Goal: Information Seeking & Learning: Learn about a topic

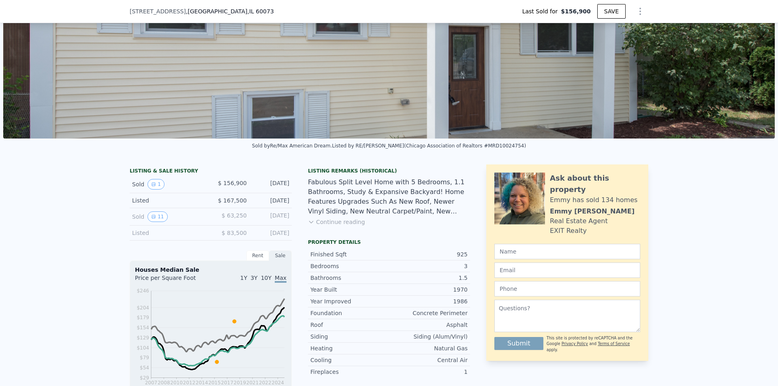
scroll to position [109, 0]
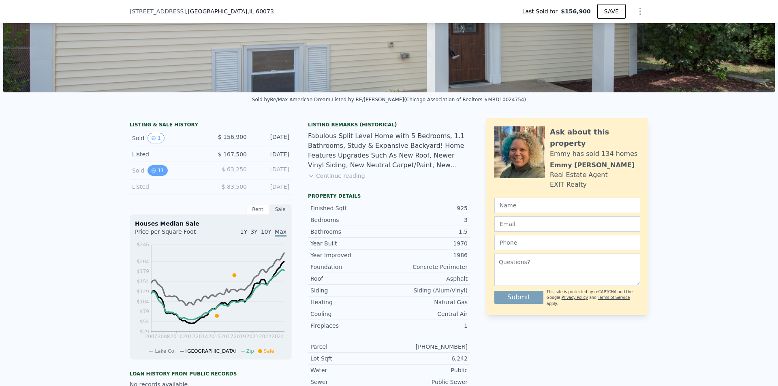
click at [152, 172] on icon "View historical data" at bounding box center [153, 170] width 3 height 3
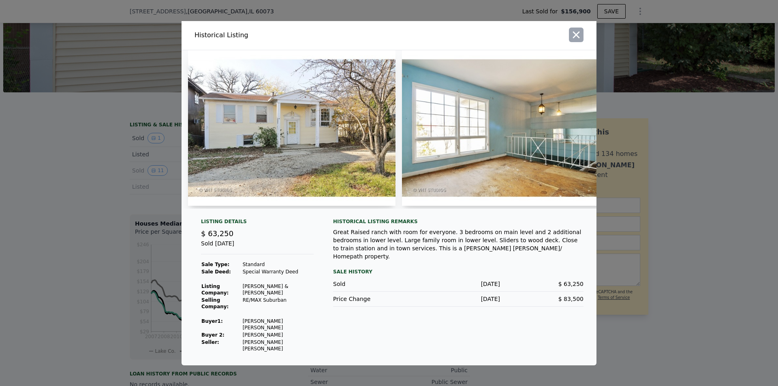
click at [572, 41] on icon "button" at bounding box center [576, 34] width 11 height 11
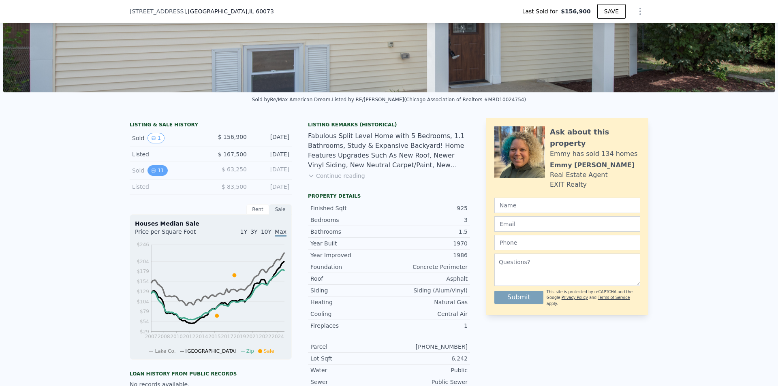
click at [158, 175] on button "11" at bounding box center [158, 170] width 20 height 11
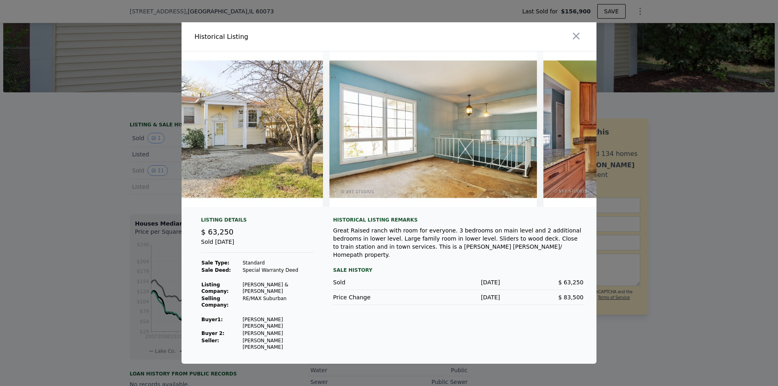
scroll to position [0, 0]
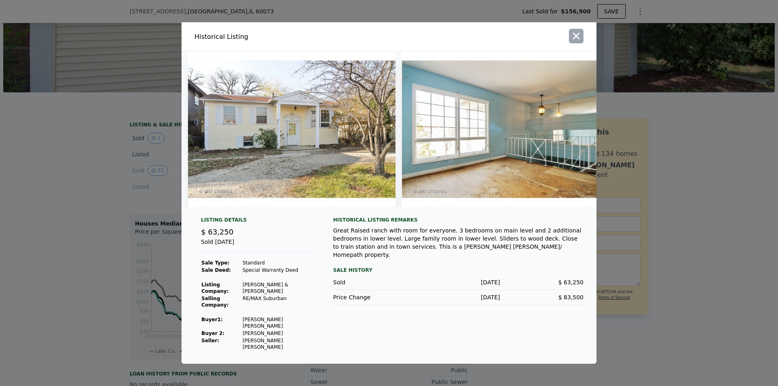
click at [575, 42] on icon "button" at bounding box center [576, 35] width 11 height 11
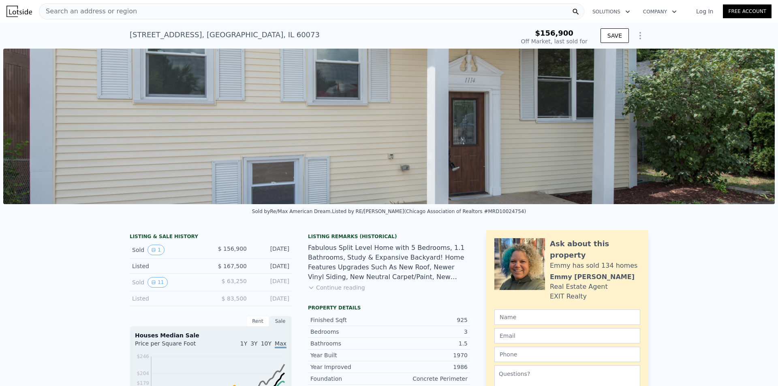
type input "$ 246,000"
type input "$ 63,655"
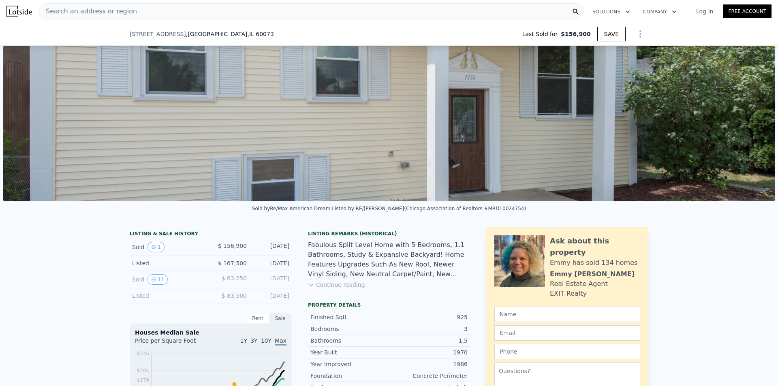
scroll to position [77, 0]
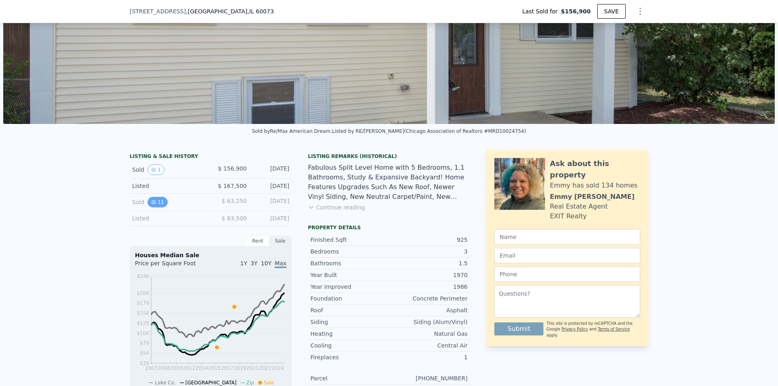
click at [155, 208] on button "11" at bounding box center [158, 202] width 20 height 11
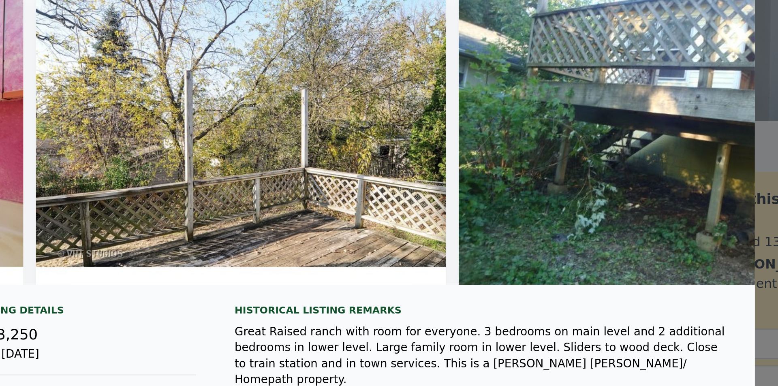
scroll to position [0, 1953]
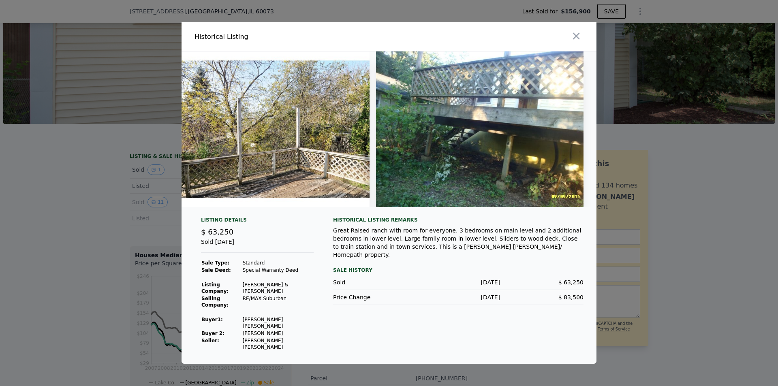
click at [641, 135] on div at bounding box center [389, 193] width 778 height 386
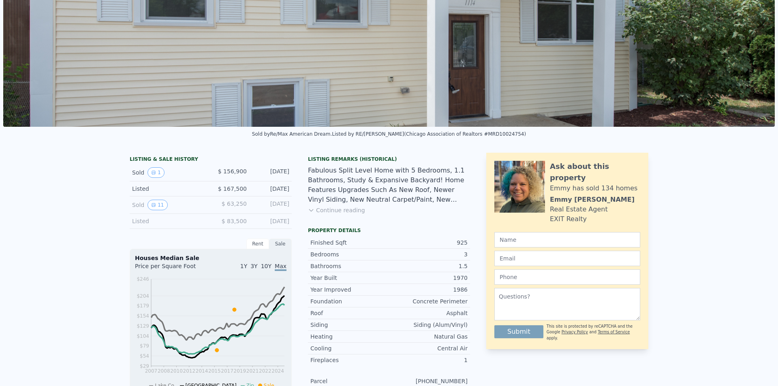
scroll to position [0, 0]
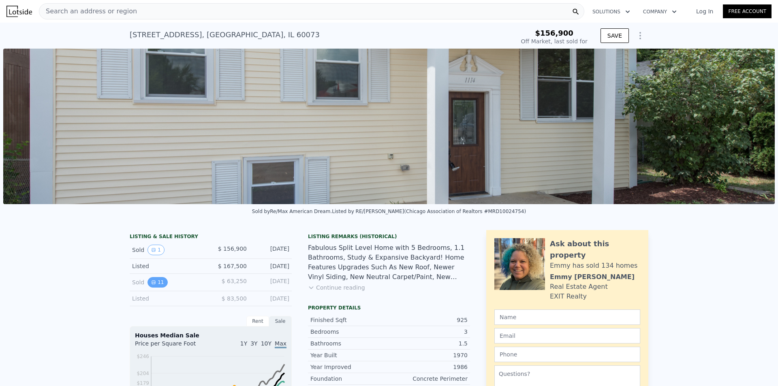
click at [148, 288] on button "11" at bounding box center [158, 282] width 20 height 11
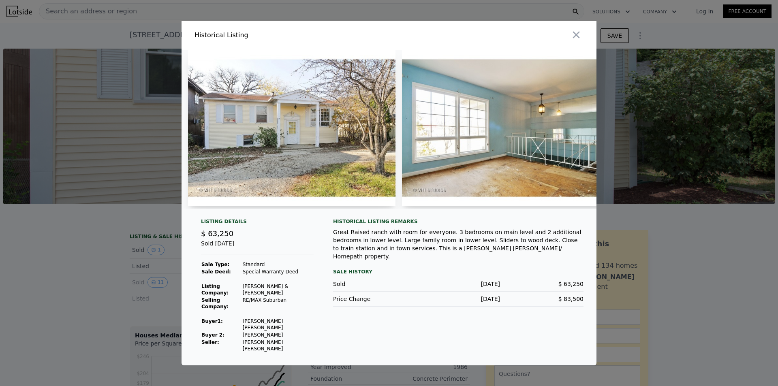
click at [109, 283] on div at bounding box center [389, 193] width 778 height 386
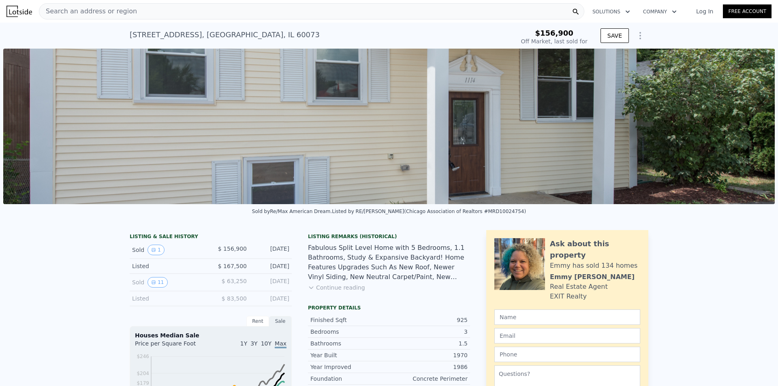
click at [281, 126] on img at bounding box center [389, 127] width 772 height 156
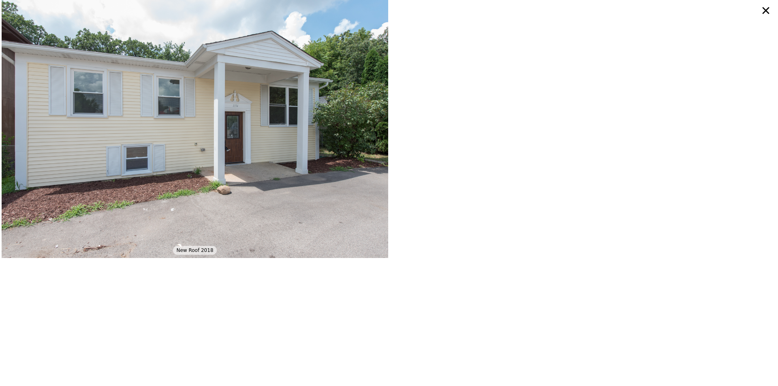
click at [764, 6] on icon at bounding box center [766, 10] width 15 height 15
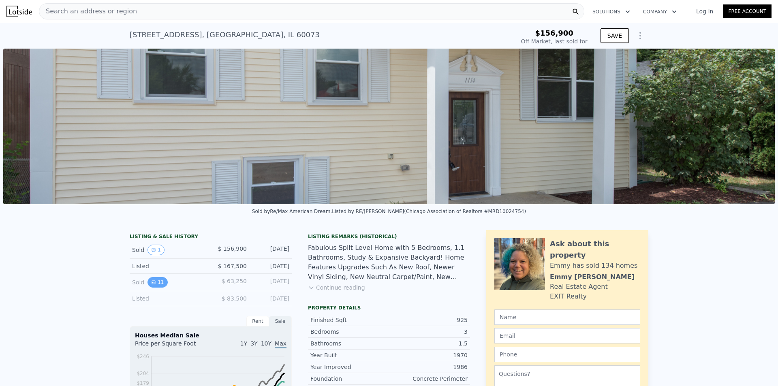
click at [156, 288] on button "11" at bounding box center [158, 282] width 20 height 11
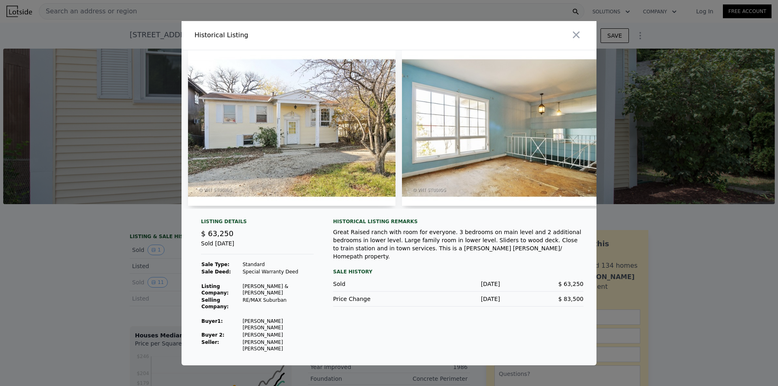
click at [497, 134] on img at bounding box center [506, 128] width 208 height 156
click at [63, 174] on div at bounding box center [389, 193] width 778 height 386
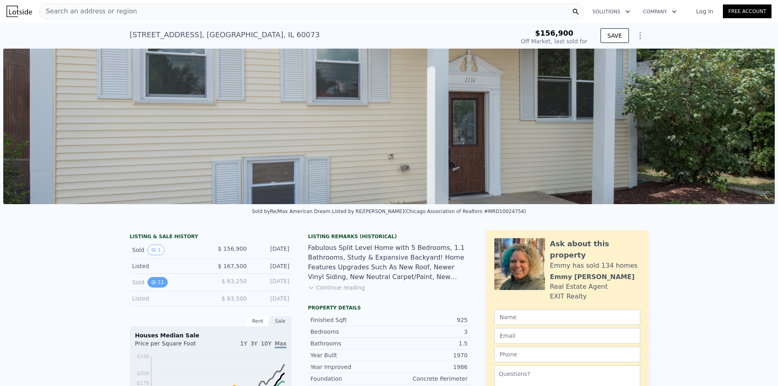
click at [156, 288] on button "11" at bounding box center [158, 282] width 20 height 11
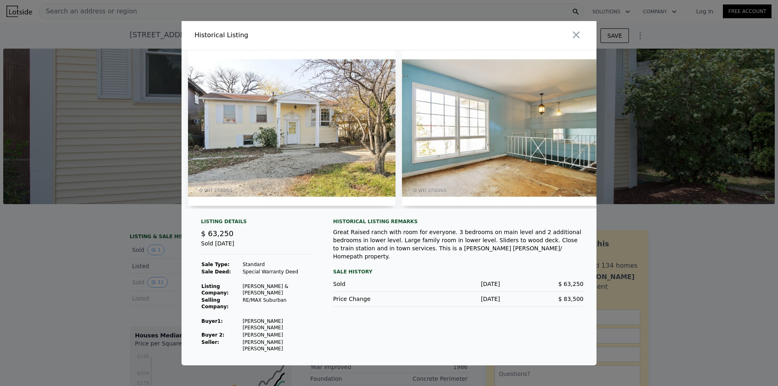
click at [48, 276] on div at bounding box center [389, 193] width 778 height 386
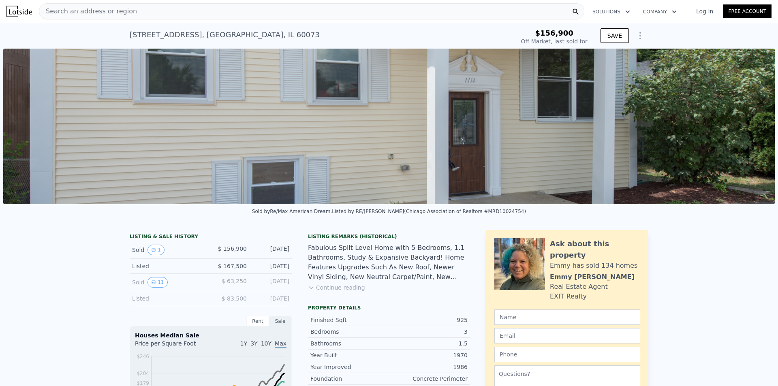
click at [324, 292] on button "Continue reading" at bounding box center [336, 288] width 57 height 8
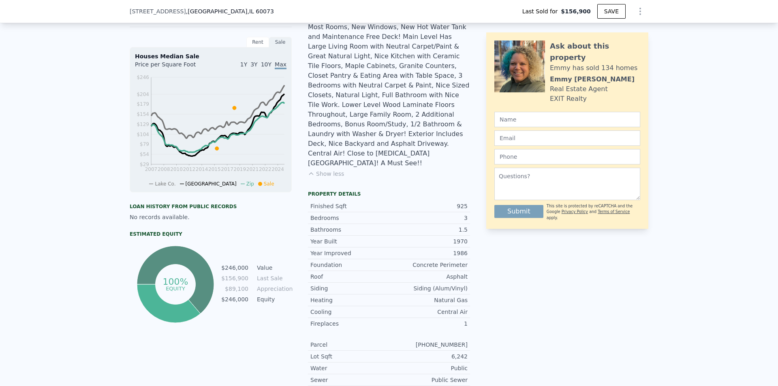
scroll to position [291, 0]
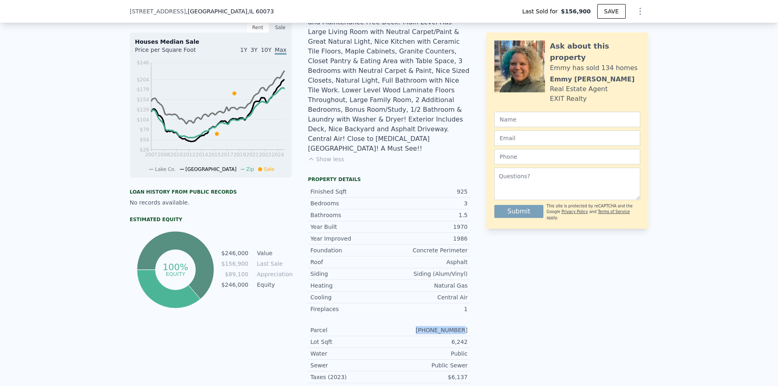
drag, startPoint x: 425, startPoint y: 297, endPoint x: 464, endPoint y: 299, distance: 39.0
click at [464, 326] on div "06-19-215-026" at bounding box center [428, 330] width 79 height 8
copy div "06-19-215-026"
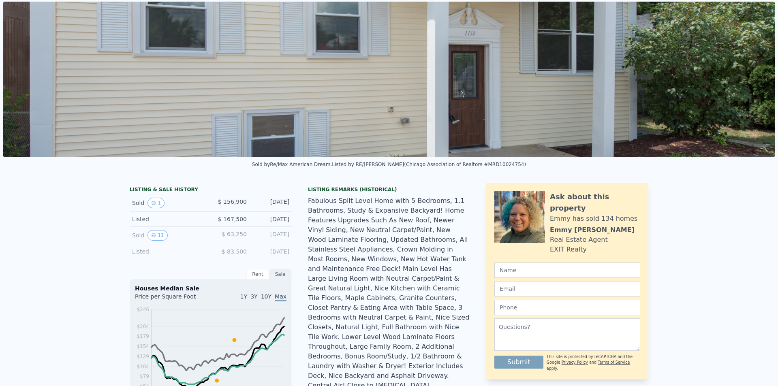
scroll to position [0, 0]
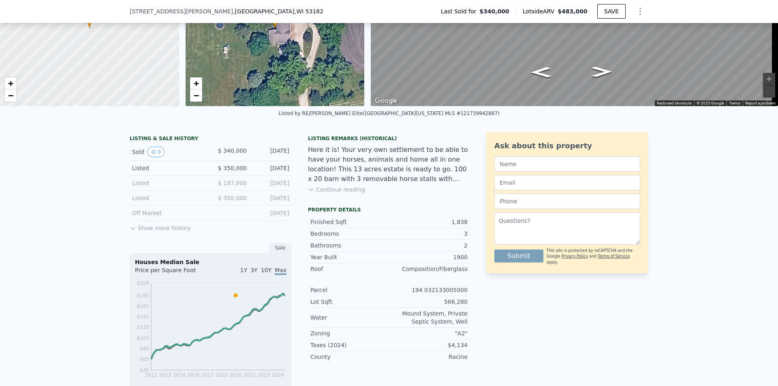
scroll to position [157, 0]
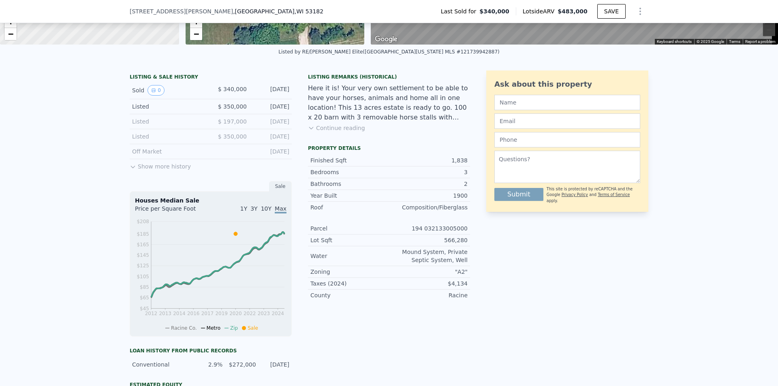
click at [137, 171] on button "Show more history" at bounding box center [160, 164] width 61 height 11
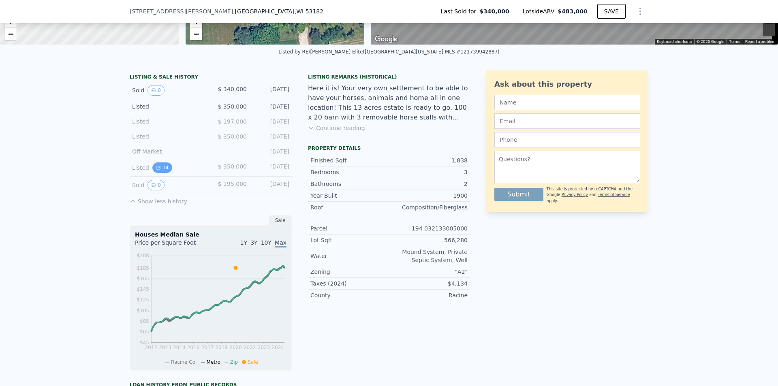
click at [159, 173] on button "34" at bounding box center [162, 168] width 20 height 11
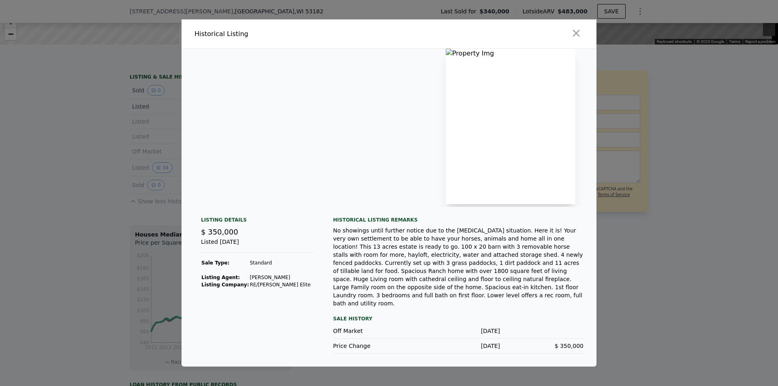
scroll to position [0, 587]
click at [577, 37] on icon "button" at bounding box center [576, 33] width 7 height 7
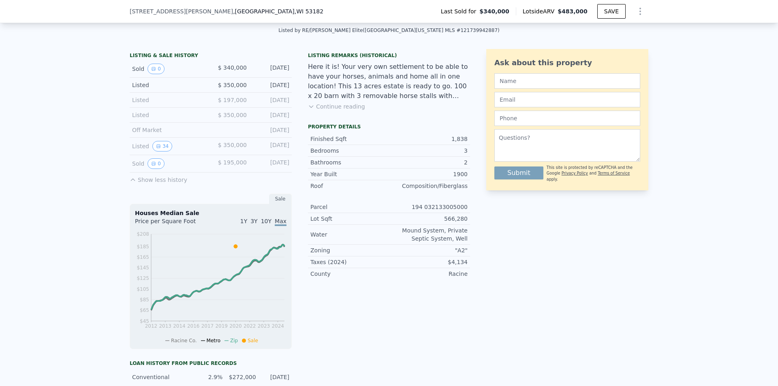
scroll to position [178, 0]
click at [153, 169] on button "0" at bounding box center [156, 164] width 17 height 11
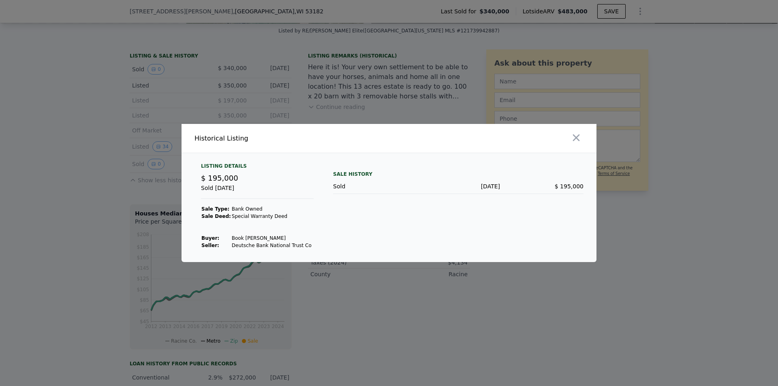
click at [569, 139] on div at bounding box center [494, 138] width 204 height 29
click at [575, 139] on icon "button" at bounding box center [576, 138] width 7 height 7
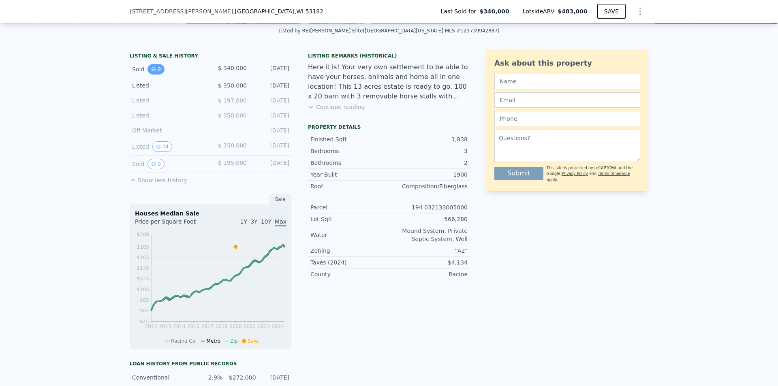
click at [155, 75] on button "0" at bounding box center [156, 69] width 17 height 11
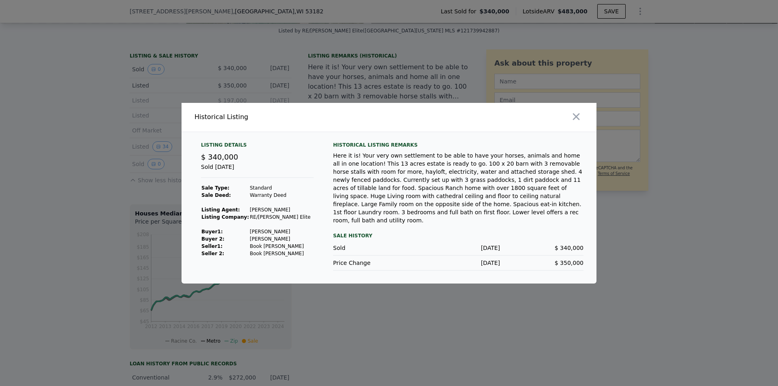
click at [78, 157] on div at bounding box center [389, 193] width 778 height 386
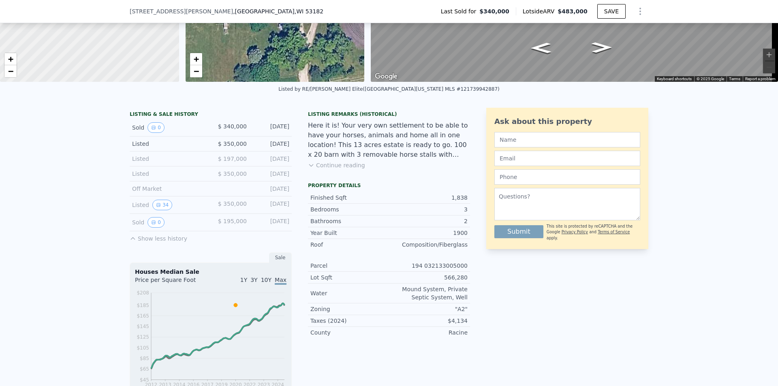
scroll to position [48, 0]
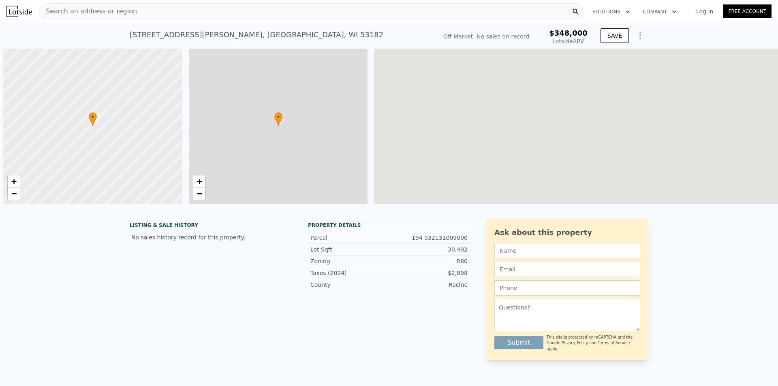
scroll to position [0, 3]
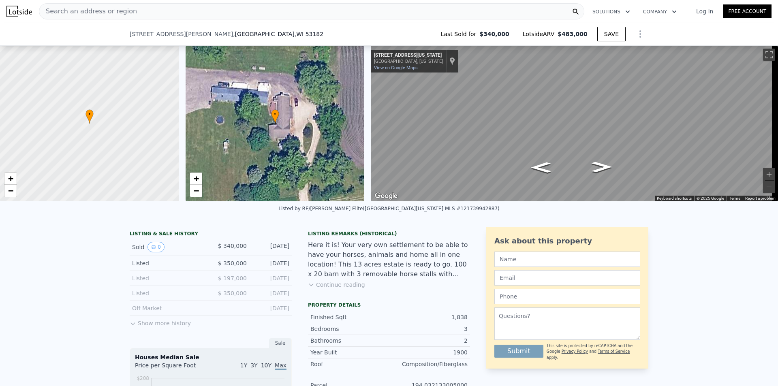
scroll to position [51, 0]
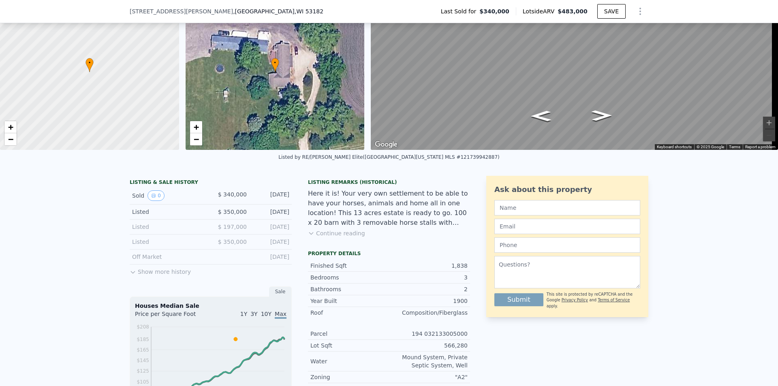
click at [130, 276] on icon at bounding box center [133, 272] width 6 height 6
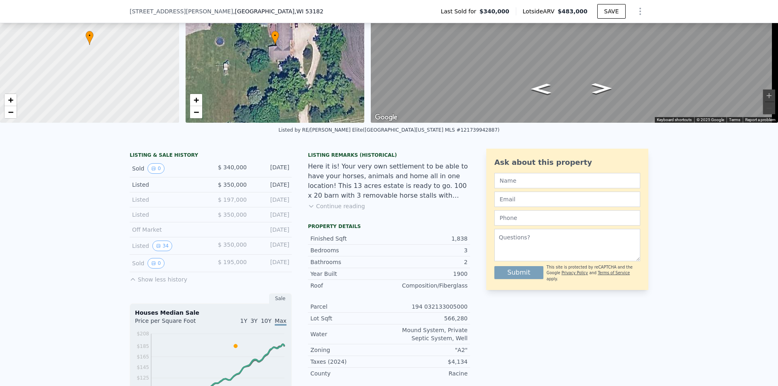
scroll to position [79, 0]
click at [156, 248] on icon "View historical data" at bounding box center [158, 245] width 5 height 5
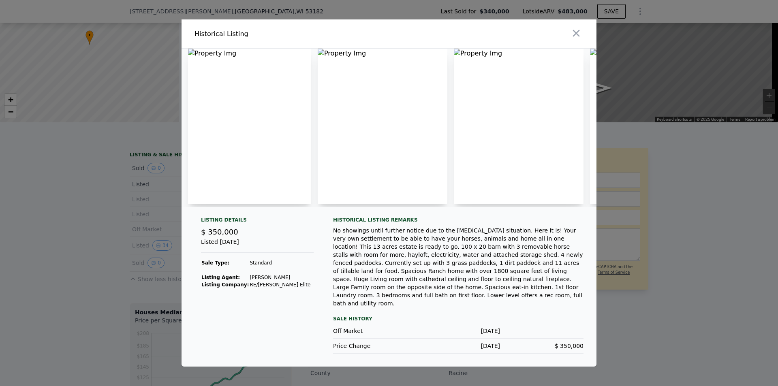
click at [118, 241] on div at bounding box center [389, 193] width 778 height 386
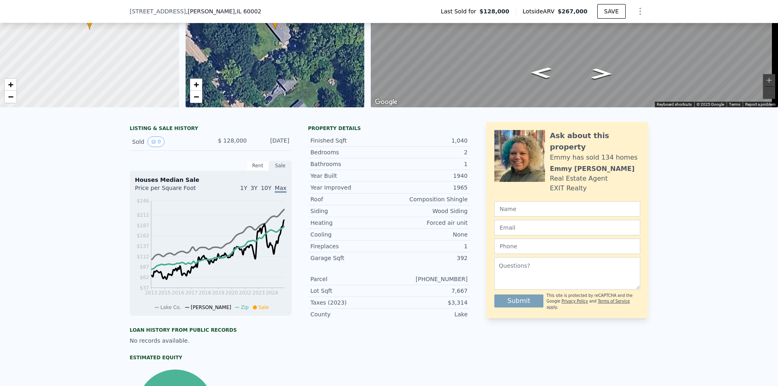
scroll to position [93, 0]
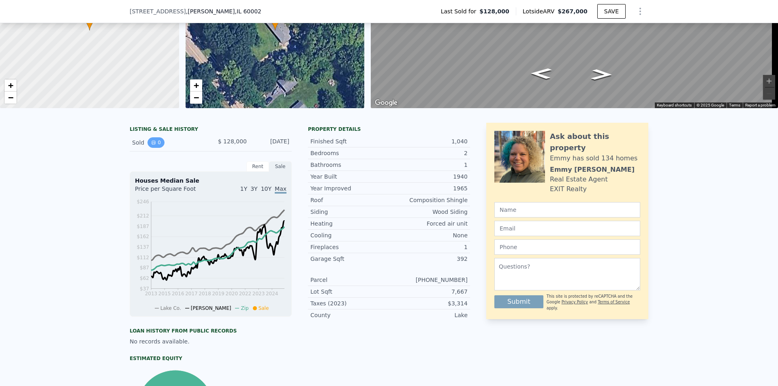
click at [156, 148] on button "0" at bounding box center [156, 142] width 17 height 11
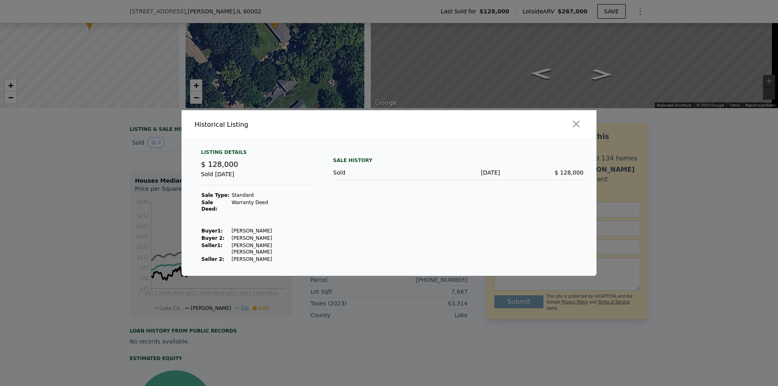
click at [80, 222] on div at bounding box center [389, 193] width 778 height 386
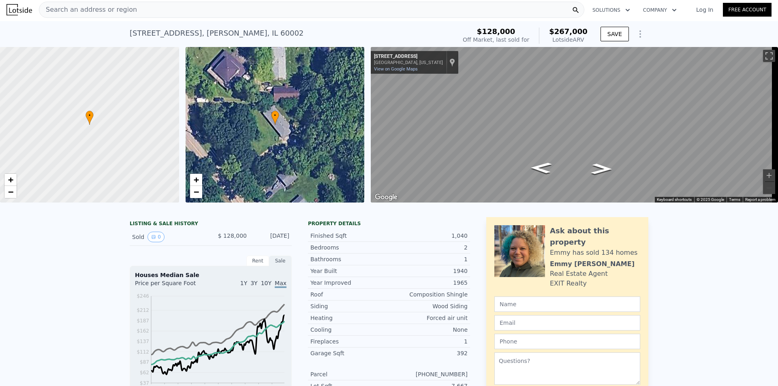
scroll to position [0, 0]
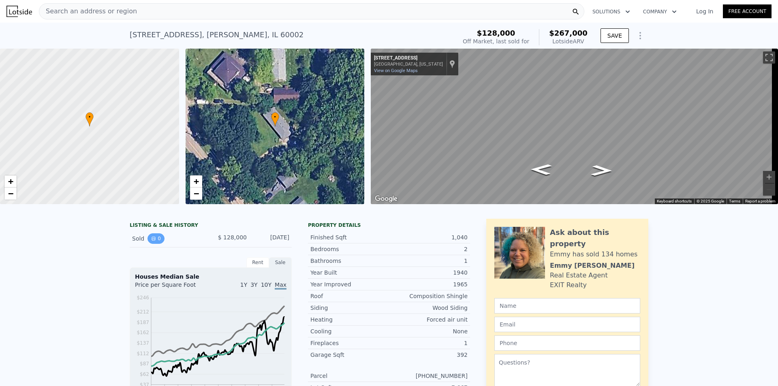
click at [154, 244] on button "0" at bounding box center [156, 239] width 17 height 11
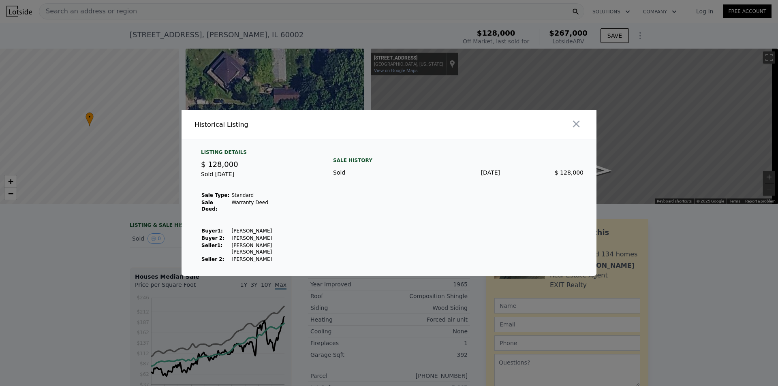
click at [107, 245] on div at bounding box center [389, 193] width 778 height 386
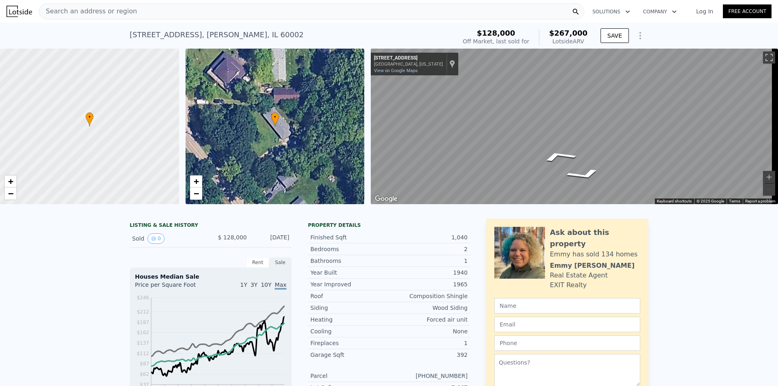
click at [776, 114] on div "Search an address or region Solutions Company Open main menu Log In Free Accoun…" at bounding box center [389, 193] width 778 height 386
click at [778, 109] on div "Search an address or region Solutions Company Open main menu Log In Free Accoun…" at bounding box center [389, 193] width 778 height 386
click at [778, 99] on div "Search an address or region Solutions Company Open main menu Log In Free Accoun…" at bounding box center [389, 193] width 778 height 386
click at [542, 149] on icon "Go Southeast, North Ave" at bounding box center [541, 149] width 45 height 20
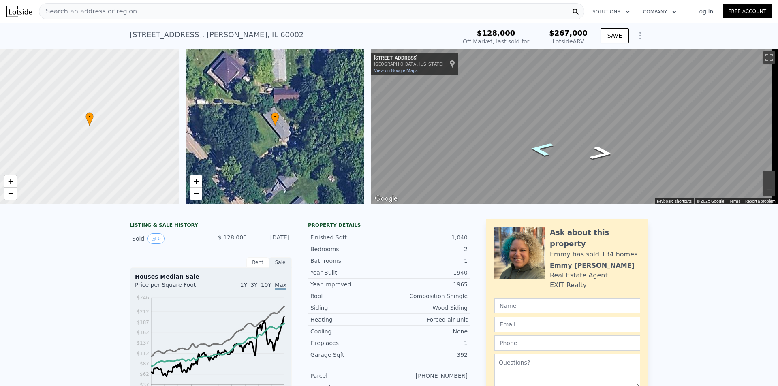
click at [542, 149] on icon "Go Southeast, North Ave" at bounding box center [542, 149] width 45 height 20
click at [18, 11] on img at bounding box center [19, 11] width 26 height 11
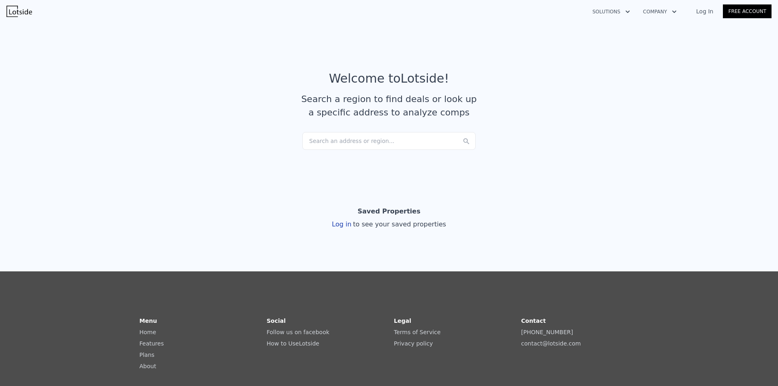
click at [343, 139] on div "Search an address or region..." at bounding box center [389, 141] width 174 height 18
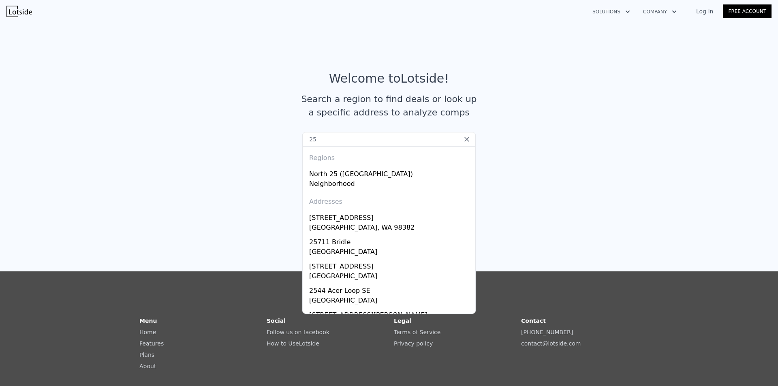
type input "2"
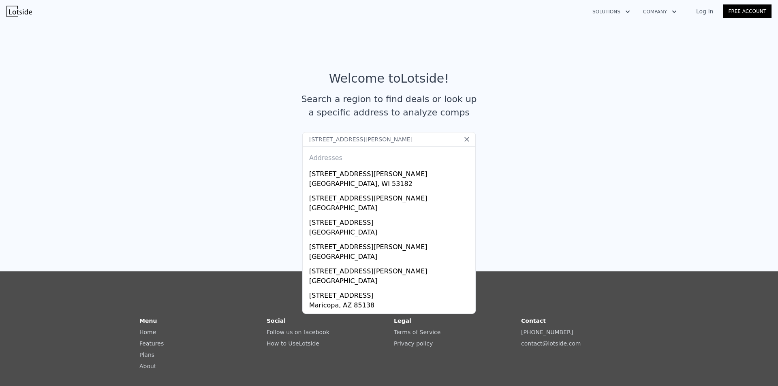
drag, startPoint x: 373, startPoint y: 139, endPoint x: 272, endPoint y: 138, distance: 100.5
click at [272, 139] on section "Welcome to Lotside ! Search a region to find deals or look up a specific addres…" at bounding box center [389, 98] width 778 height 158
type input "15941 durand ave"
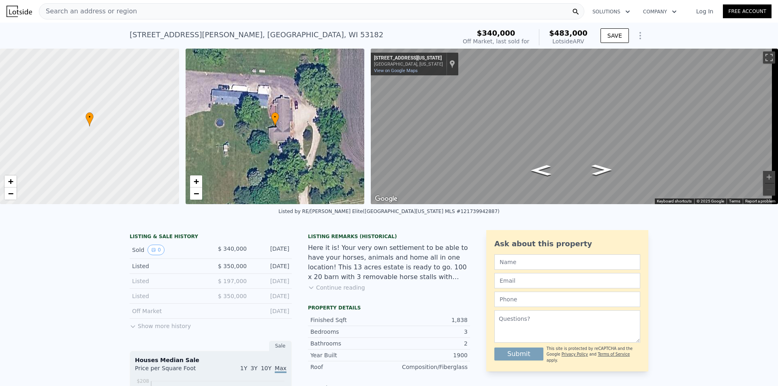
scroll to position [120, 0]
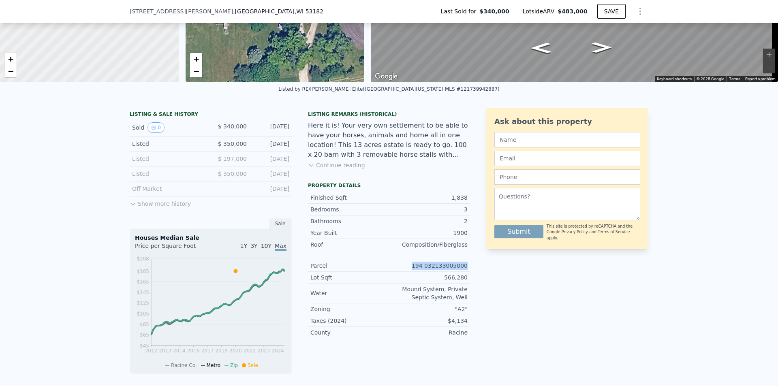
drag, startPoint x: 418, startPoint y: 269, endPoint x: 471, endPoint y: 273, distance: 52.9
click at [471, 273] on div "LISTING & SALE HISTORY Sold 0 $ 340,000 Aug 27, 2020 Listed $ 350,000 Nov 8, 20…" at bounding box center [389, 310] width 519 height 405
drag, startPoint x: 448, startPoint y: 276, endPoint x: 435, endPoint y: 272, distance: 14.0
copy div "194 032133005000"
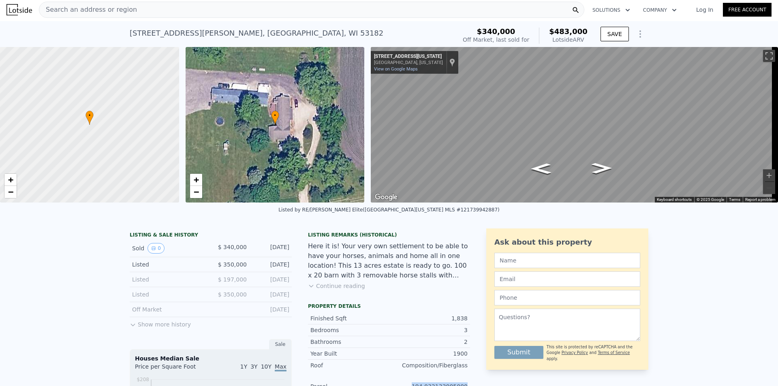
scroll to position [1, 0]
click at [130, 328] on icon at bounding box center [133, 325] width 6 height 6
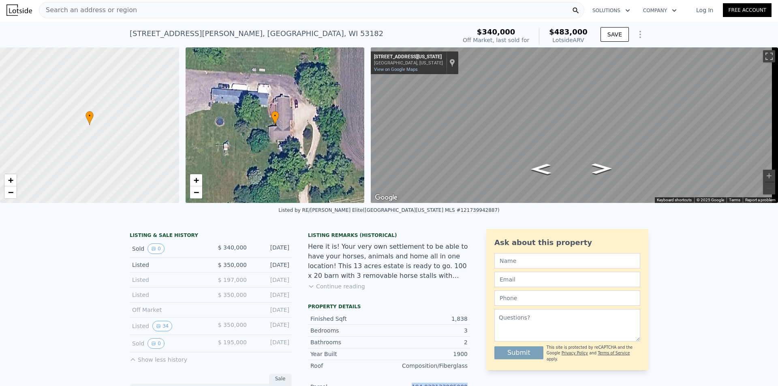
click at [637, 36] on icon "Show Options" at bounding box center [641, 35] width 10 height 10
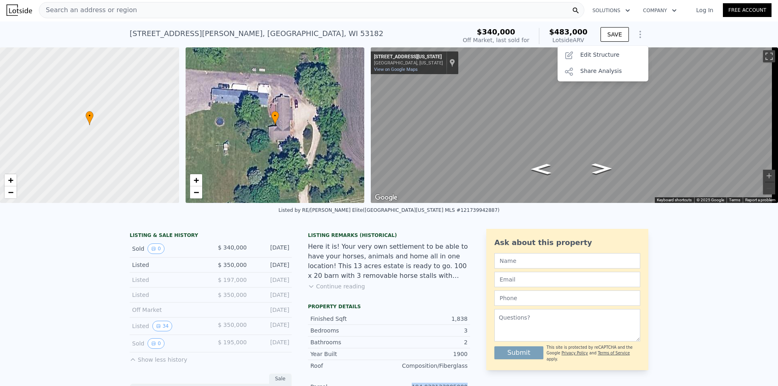
click at [637, 36] on icon "Show Options" at bounding box center [641, 35] width 10 height 10
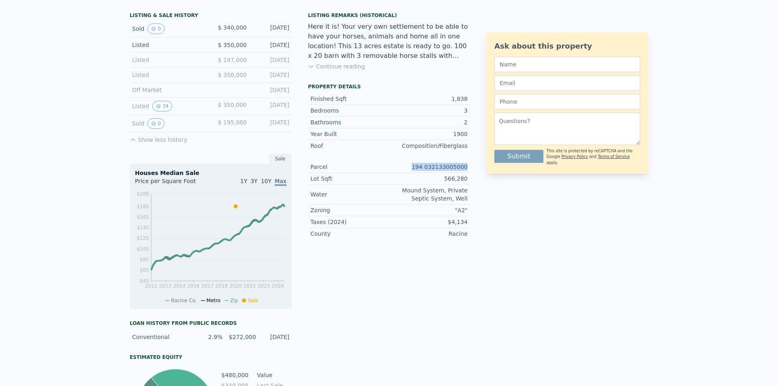
scroll to position [0, 0]
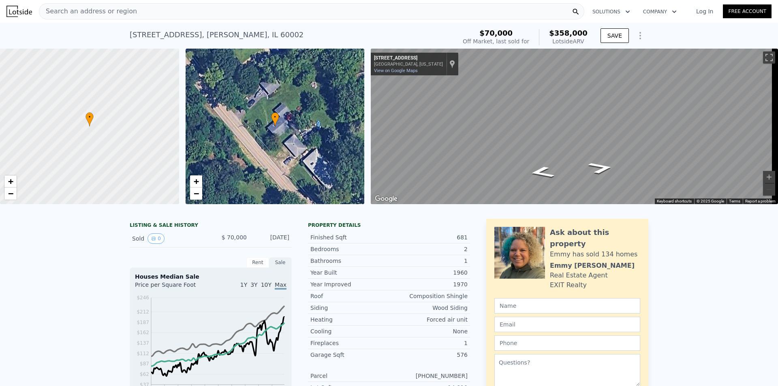
scroll to position [53, 0]
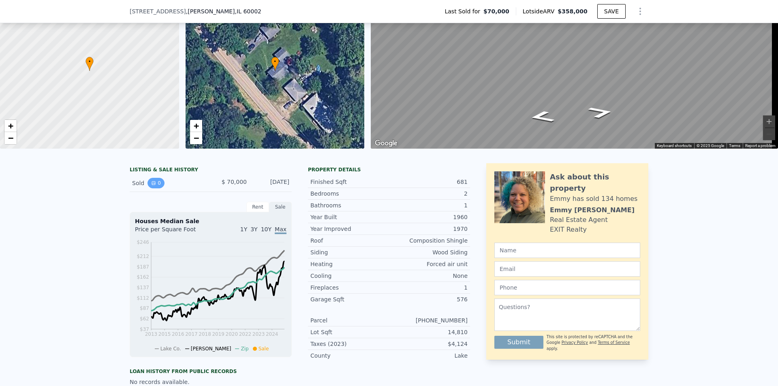
click at [153, 189] on button "0" at bounding box center [156, 183] width 17 height 11
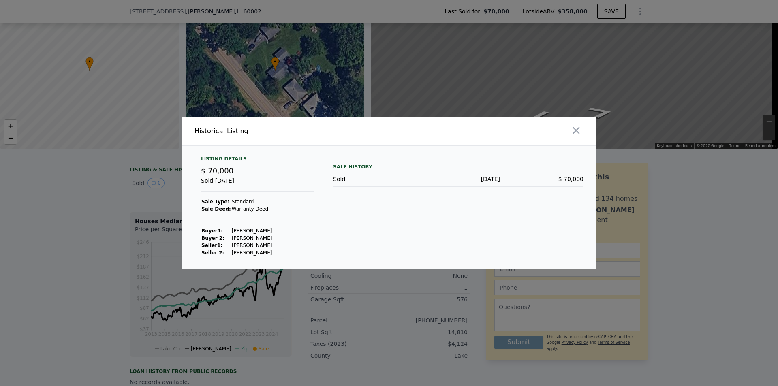
click at [135, 192] on div at bounding box center [389, 193] width 778 height 386
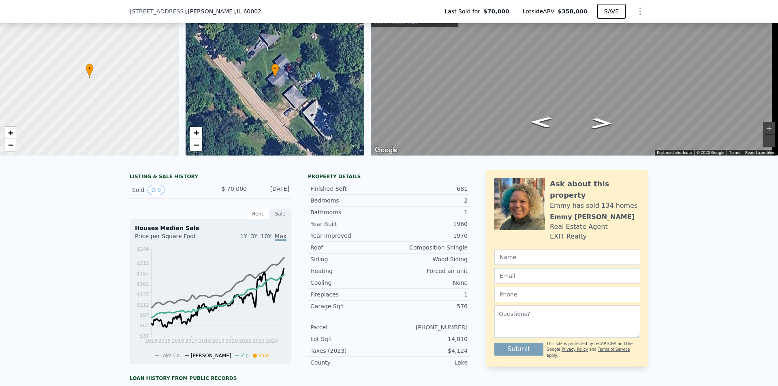
scroll to position [0, 0]
